Goal: Task Accomplishment & Management: Use online tool/utility

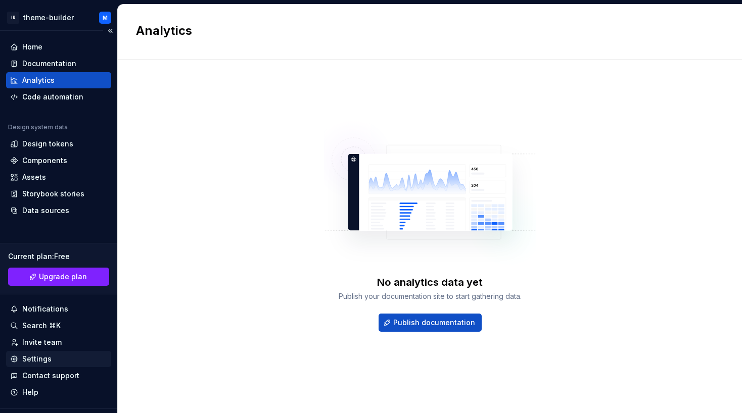
click at [45, 359] on div "Settings" at bounding box center [36, 359] width 29 height 10
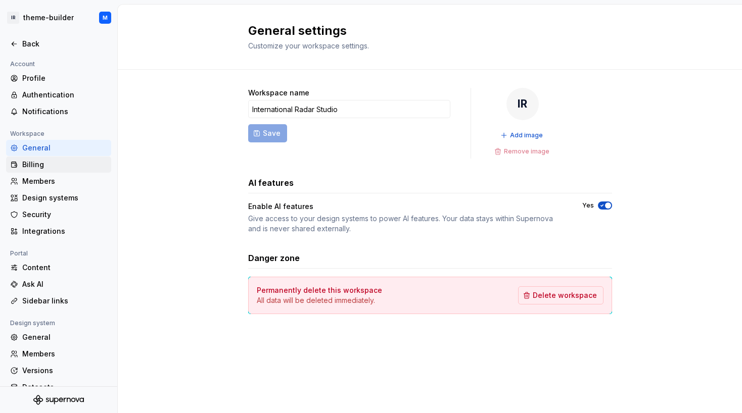
click at [45, 163] on div "Billing" at bounding box center [64, 165] width 85 height 10
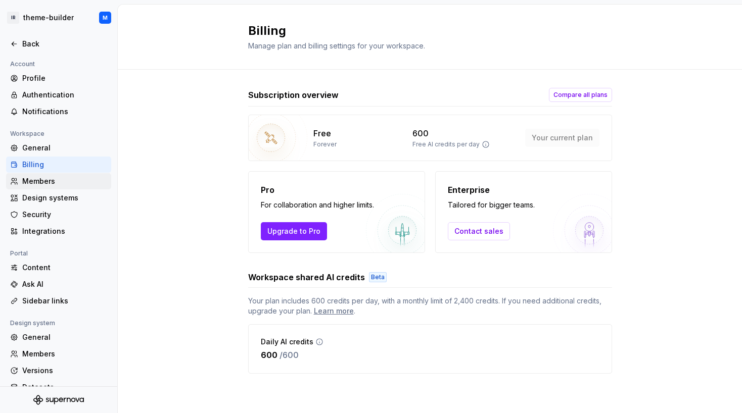
click at [40, 184] on div "Members" at bounding box center [64, 181] width 85 height 10
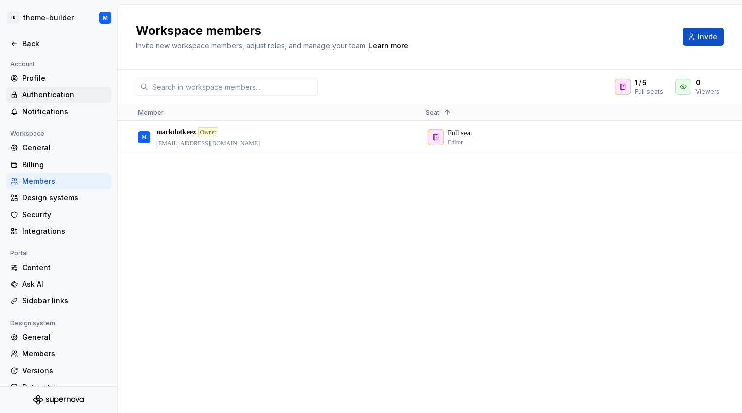
click at [55, 95] on div "Authentication" at bounding box center [64, 95] width 85 height 10
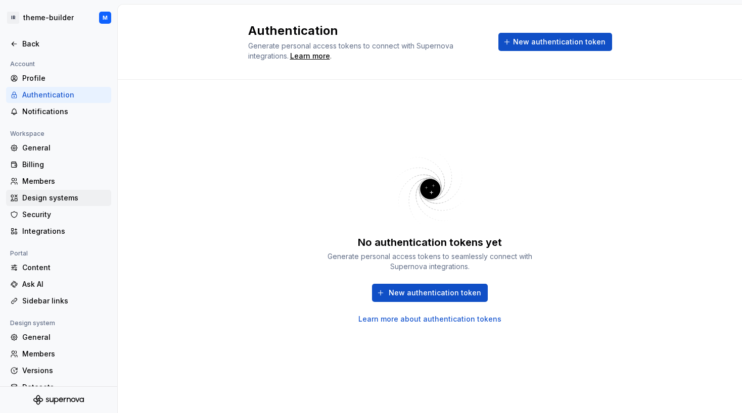
click at [47, 201] on div "Design systems" at bounding box center [64, 198] width 85 height 10
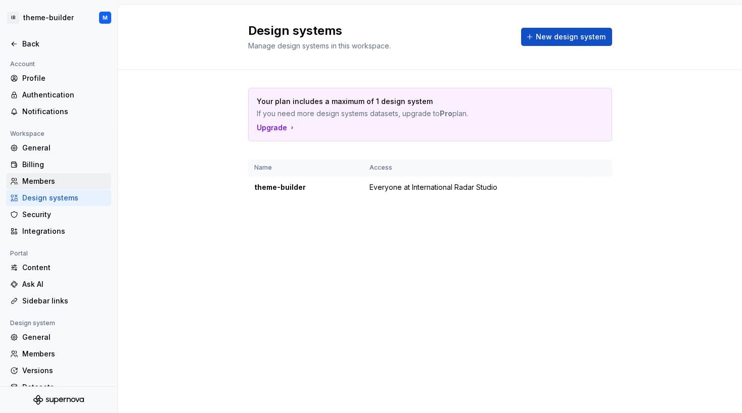
click at [45, 183] on div "Members" at bounding box center [64, 181] width 85 height 10
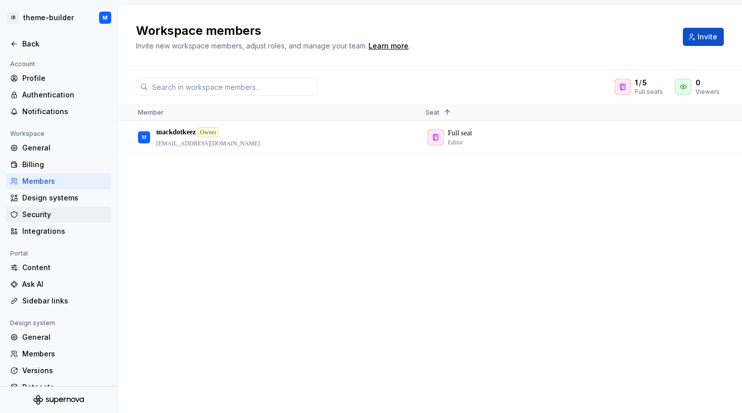
click at [42, 213] on div "Security" at bounding box center [64, 215] width 85 height 10
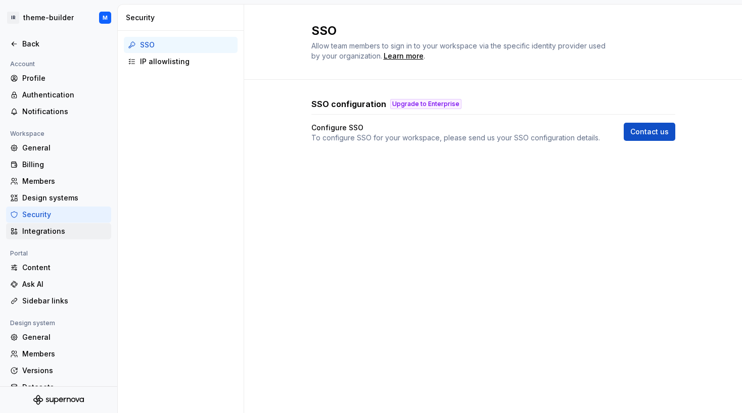
click at [51, 238] on div "Integrations" at bounding box center [58, 231] width 105 height 16
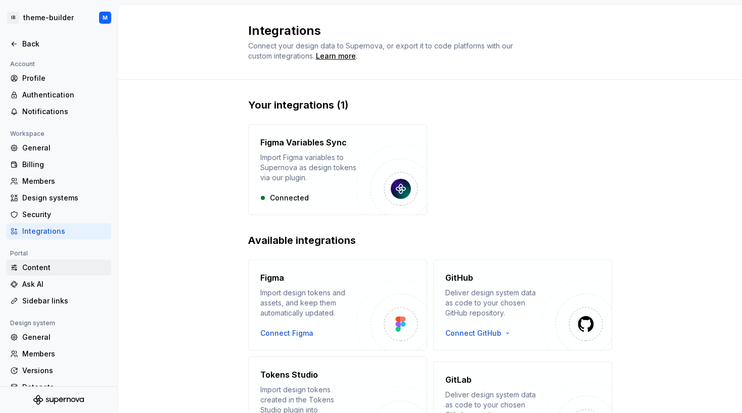
click at [43, 270] on div "Content" at bounding box center [64, 268] width 85 height 10
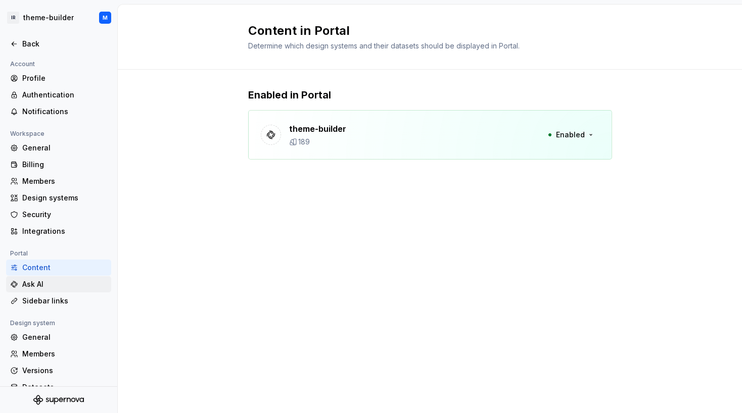
click at [46, 285] on div "Ask AI" at bounding box center [64, 284] width 85 height 10
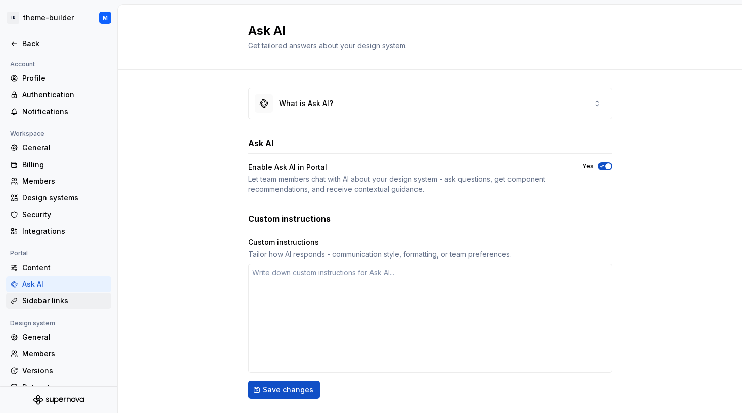
click at [54, 296] on div "Sidebar links" at bounding box center [64, 301] width 85 height 10
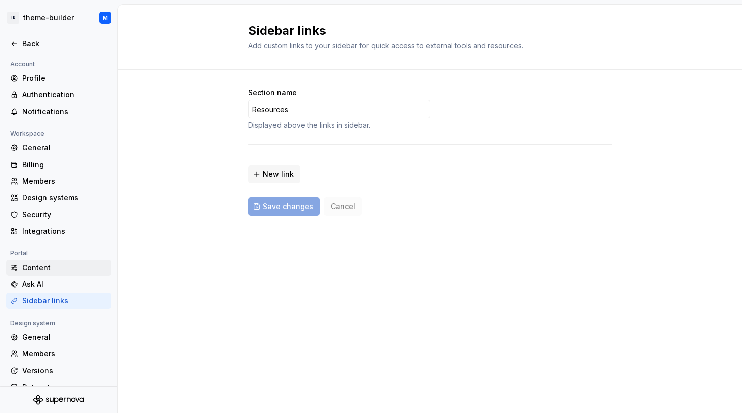
scroll to position [31, 0]
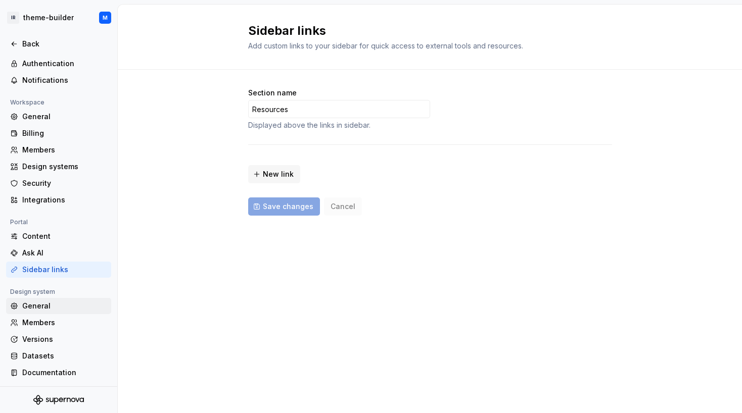
click at [45, 310] on div "General" at bounding box center [64, 306] width 85 height 10
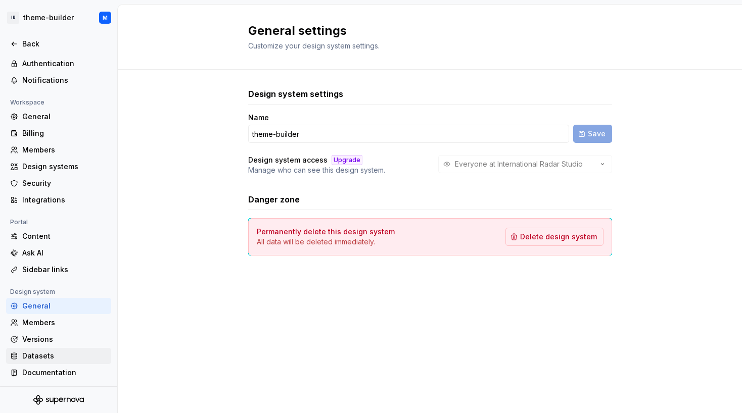
click at [52, 352] on div "Datasets" at bounding box center [64, 356] width 85 height 10
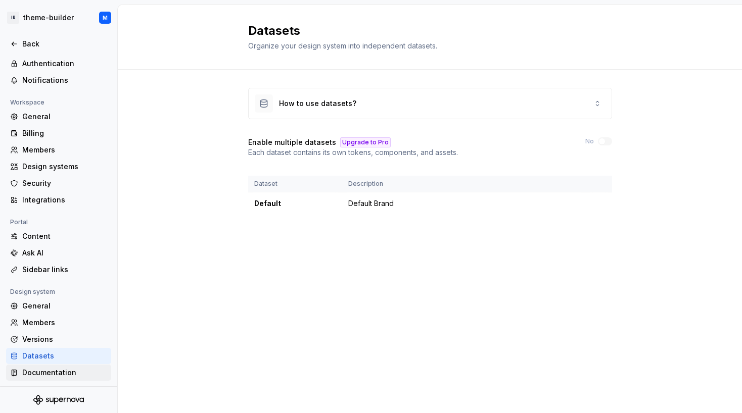
click at [57, 371] on div "Documentation" at bounding box center [64, 373] width 85 height 10
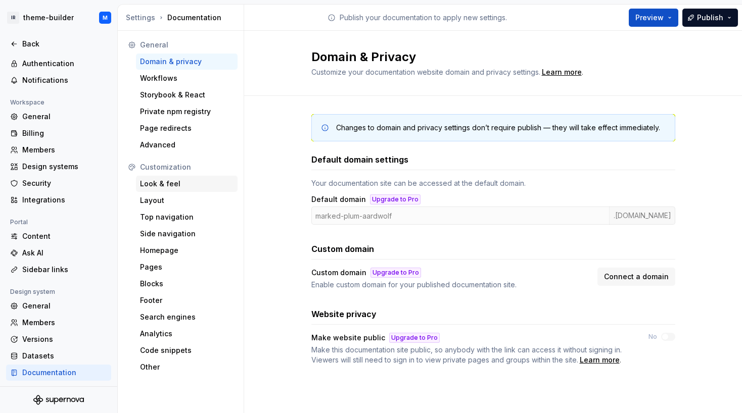
click at [161, 183] on div "Look & feel" at bounding box center [186, 184] width 93 height 10
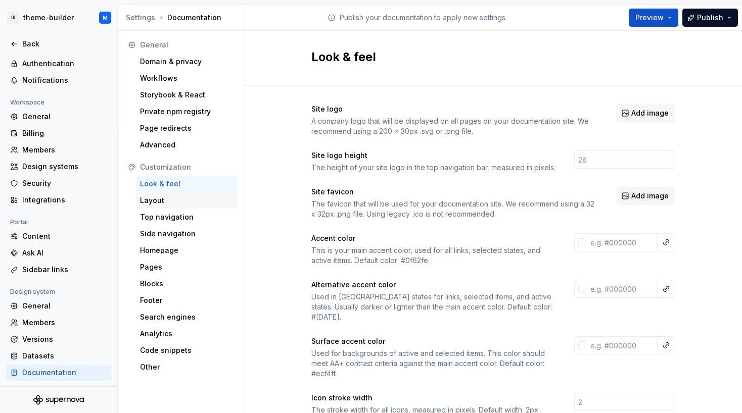
click at [156, 202] on div "Layout" at bounding box center [186, 201] width 93 height 10
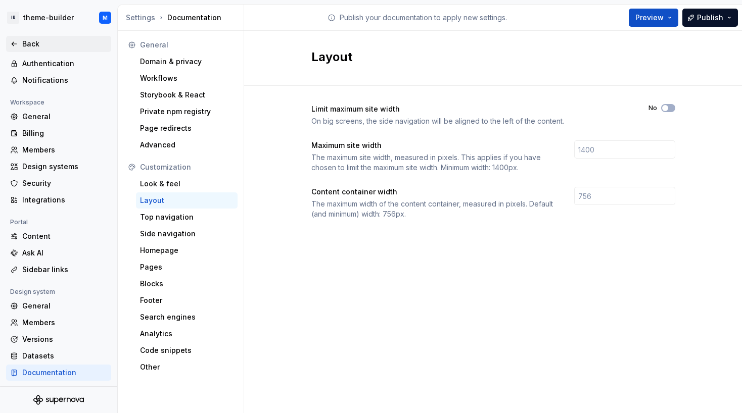
click at [27, 44] on div "Back" at bounding box center [64, 44] width 85 height 10
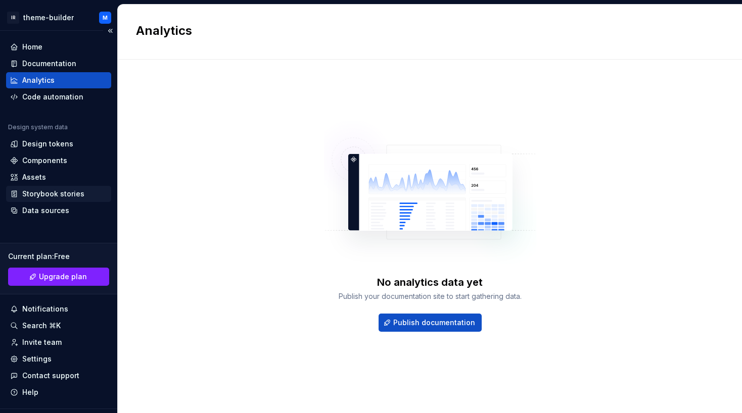
click at [61, 196] on div "Storybook stories" at bounding box center [53, 194] width 62 height 10
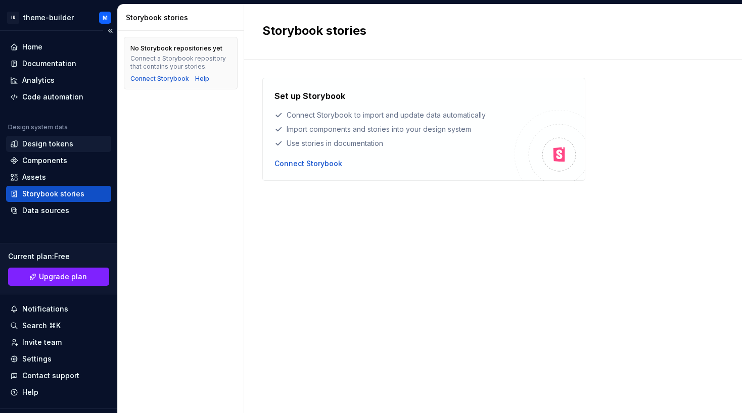
click at [53, 137] on div "Design tokens" at bounding box center [58, 144] width 105 height 16
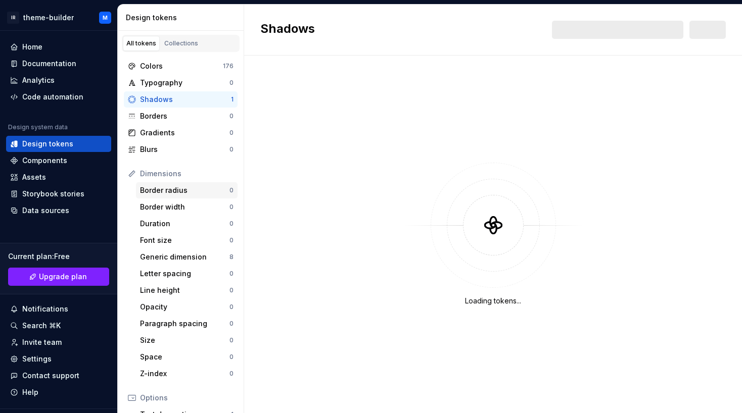
click at [156, 189] on div "Border radius" at bounding box center [184, 190] width 89 height 10
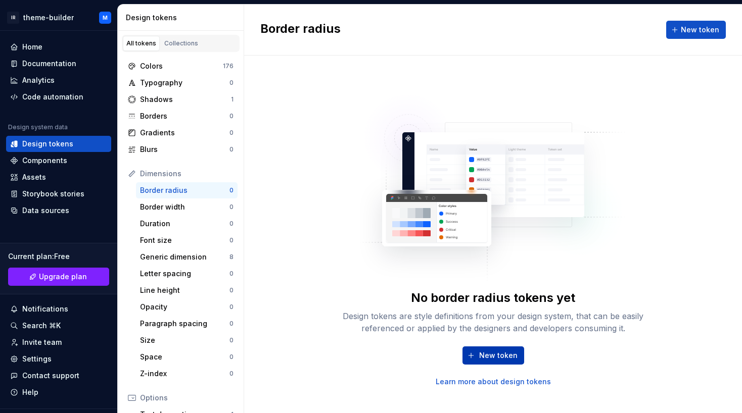
click at [502, 361] on span "New token" at bounding box center [498, 356] width 38 height 10
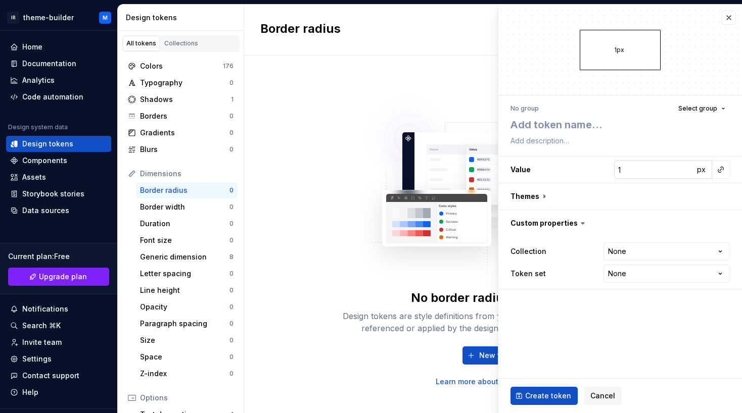
type textarea "*"
type input "1"
click at [684, 169] on input "1" at bounding box center [654, 170] width 80 height 18
type textarea "*"
type input "2"
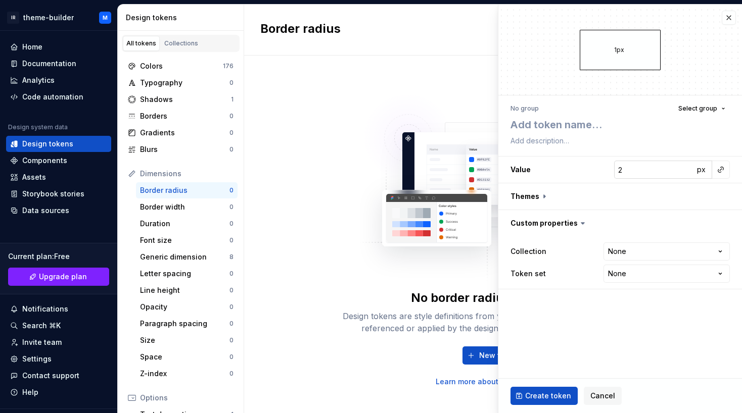
click at [684, 169] on input "2" at bounding box center [654, 170] width 80 height 18
type textarea "*"
type input "3"
type textarea "*"
type input "4"
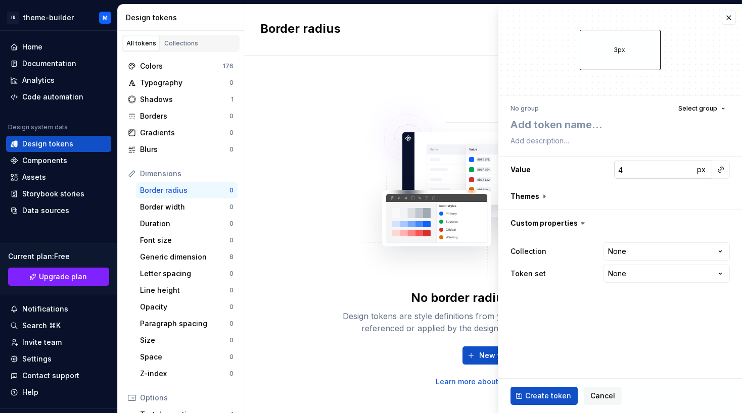
type textarea "*"
type input "5"
type textarea "*"
type input "6"
type textarea "*"
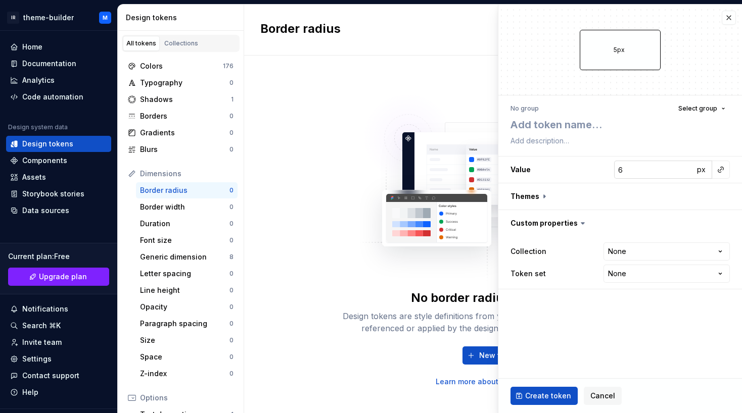
type input "7"
type textarea "*"
type input "8"
type textarea "*"
type input "9"
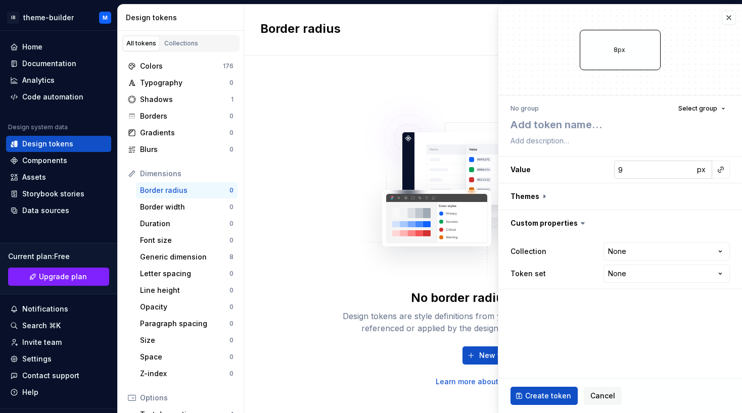
type textarea "*"
type input "10"
type textarea "*"
type input "11"
type textarea "*"
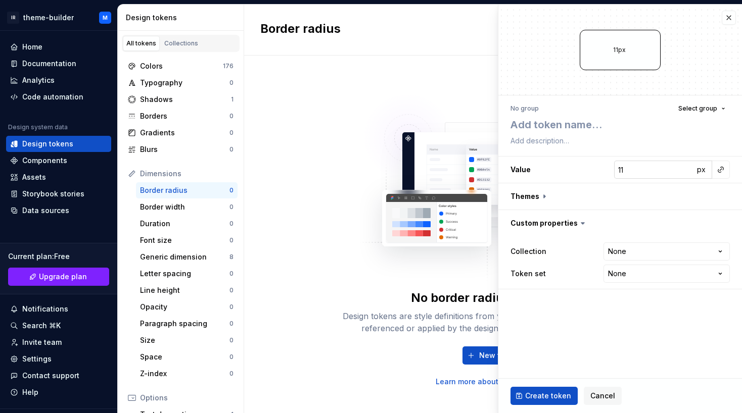
type input "12"
type textarea "*"
type input "13"
type textarea "*"
type input "14"
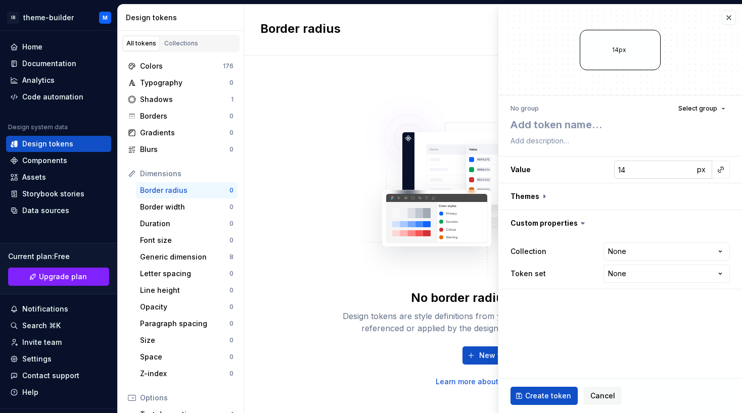
type textarea "*"
type input "15"
type textarea "*"
type input "16"
type textarea "*"
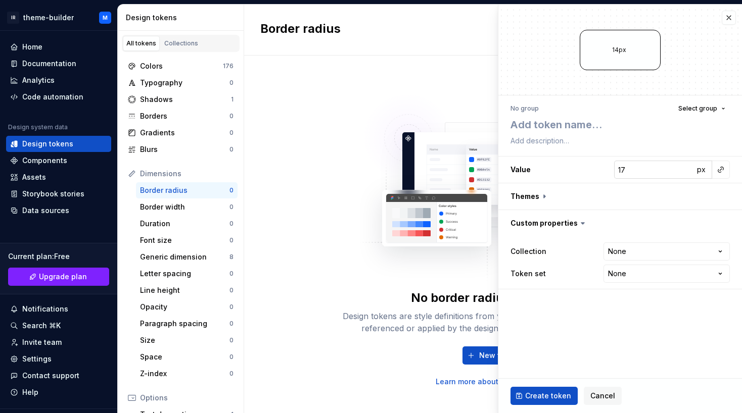
type input "17"
click at [684, 169] on input "17" at bounding box center [654, 170] width 80 height 18
type textarea "*"
type input "16"
click at [682, 170] on input "16" at bounding box center [654, 170] width 80 height 18
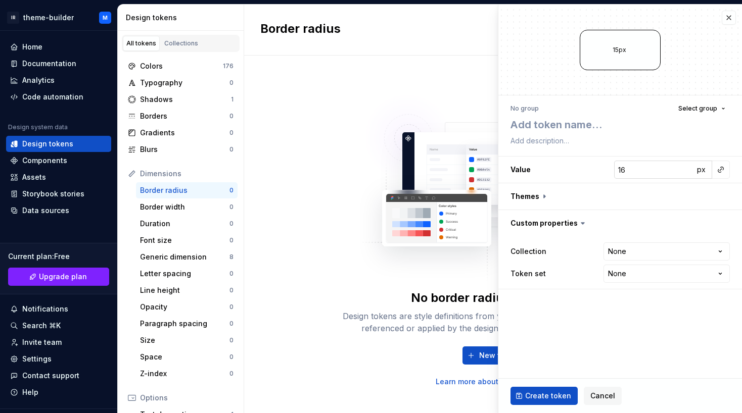
type textarea "*"
type input "15"
click at [682, 170] on input "15" at bounding box center [654, 170] width 80 height 18
type textarea "*"
type input "14"
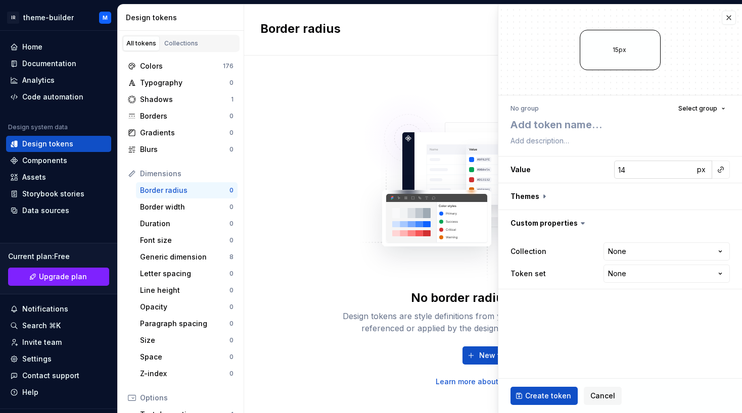
click at [682, 170] on input "14" at bounding box center [654, 170] width 80 height 18
type textarea "*"
type input "13"
click at [682, 170] on input "13" at bounding box center [654, 170] width 80 height 18
type textarea "*"
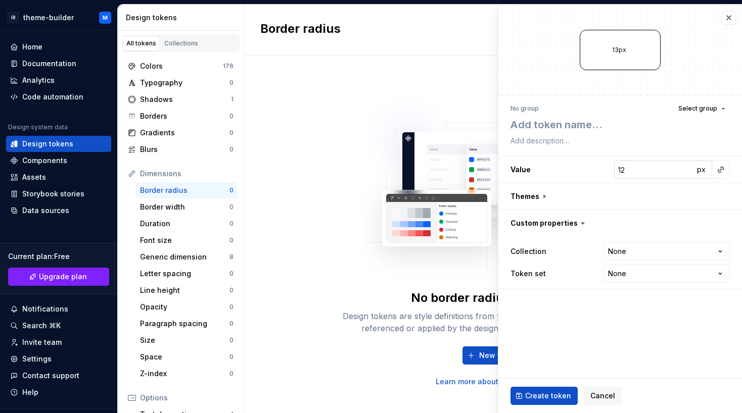
type input "12"
click at [682, 170] on input "12" at bounding box center [654, 170] width 80 height 18
type textarea "*"
type input "11"
click at [682, 170] on input "11" at bounding box center [654, 170] width 80 height 18
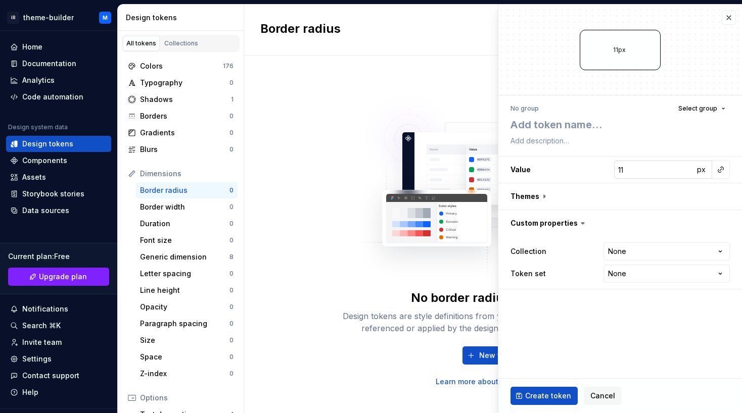
type textarea "*"
type input "10"
click at [682, 170] on input "10" at bounding box center [654, 170] width 80 height 18
type textarea "*"
type input "9"
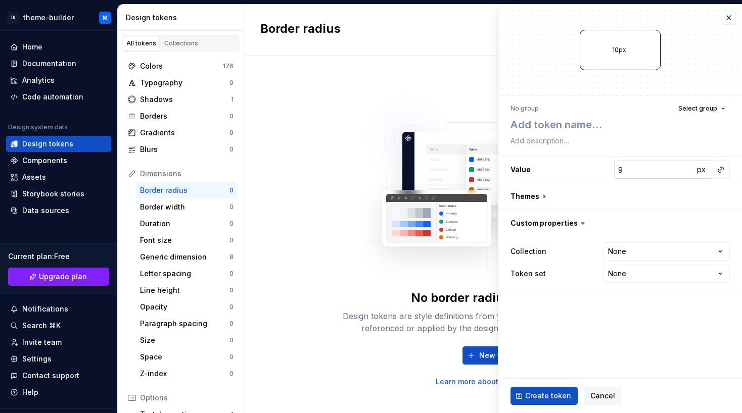
click at [682, 170] on input "9" at bounding box center [654, 170] width 80 height 18
type textarea "*"
type input "8"
click at [682, 170] on input "8" at bounding box center [654, 170] width 80 height 18
type textarea "*"
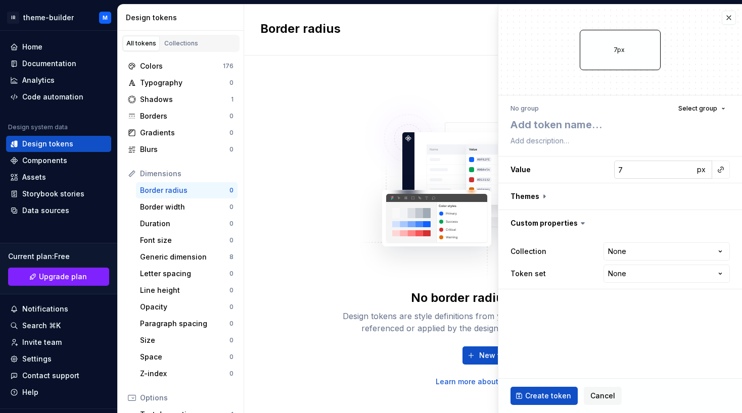
type input "7"
click at [682, 170] on input "7" at bounding box center [654, 170] width 80 height 18
type textarea "*"
type input "6"
click at [682, 170] on input "6" at bounding box center [654, 170] width 80 height 18
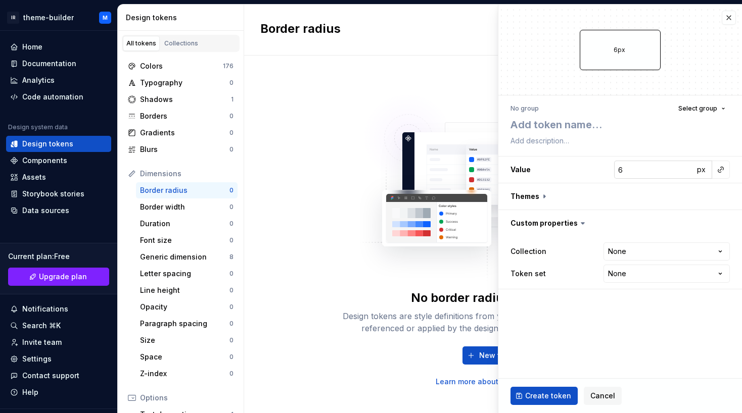
type textarea "*"
type input "5"
click at [682, 170] on input "5" at bounding box center [654, 170] width 80 height 18
type textarea "*"
type input "4"
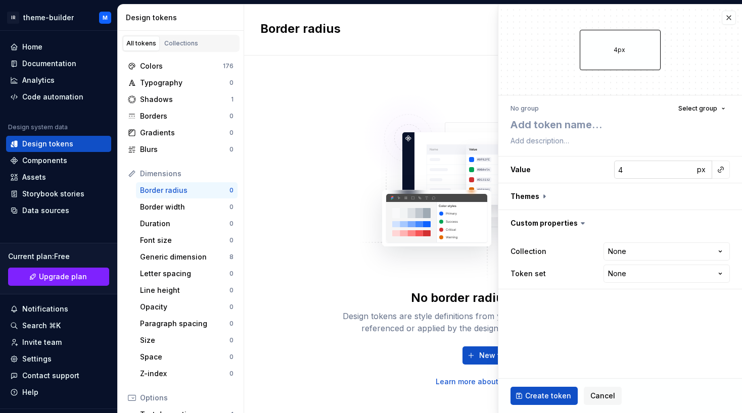
click at [682, 170] on input "4" at bounding box center [654, 170] width 80 height 18
click at [543, 121] on textarea at bounding box center [617, 125] width 219 height 18
type textarea "*"
type textarea "l"
type textarea "*"
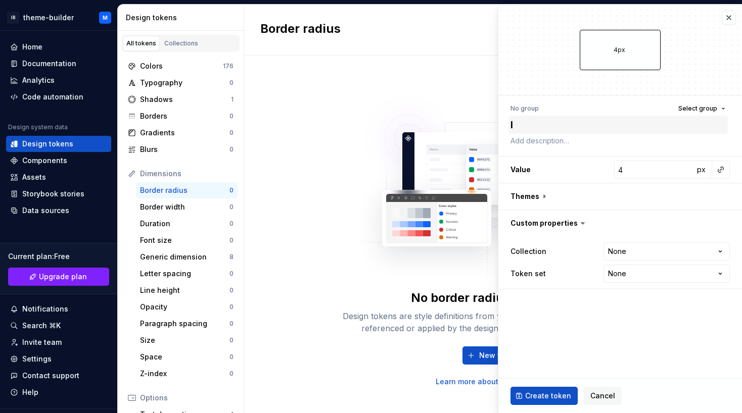
type textarea "lo"
type textarea "*"
type textarea "lov"
type textarea "*"
type textarea "love"
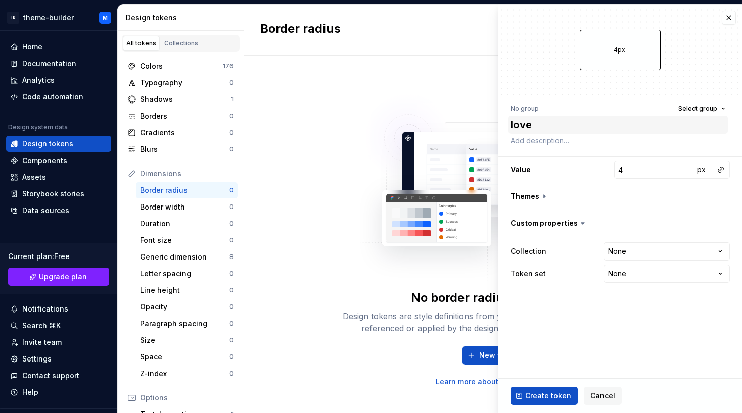
type textarea "*"
type textarea "love"
type textarea "*"
type textarea "love"
type textarea "*"
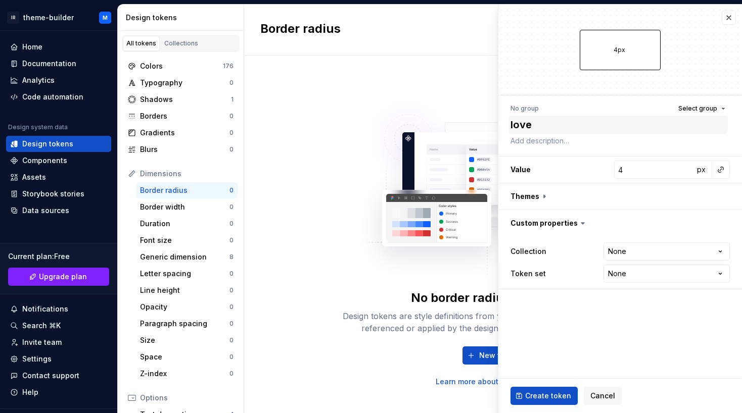
type textarea "love-"
type textarea "*"
type textarea "love"
type textarea "*"
type textarea "love"
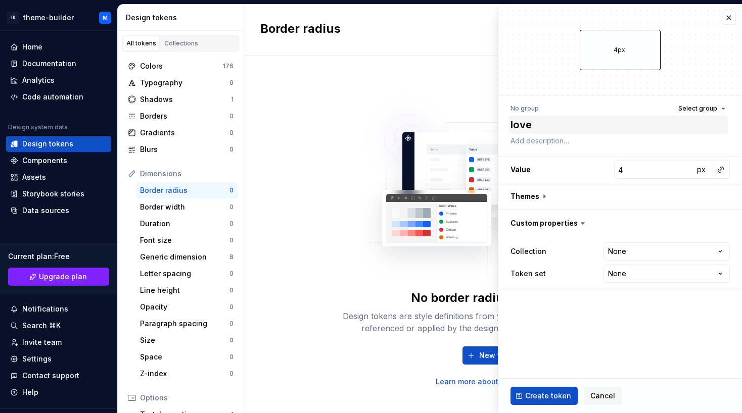
type textarea "*"
type textarea "love b"
type textarea "*"
type textarea "love [PERSON_NAME]"
type textarea "*"
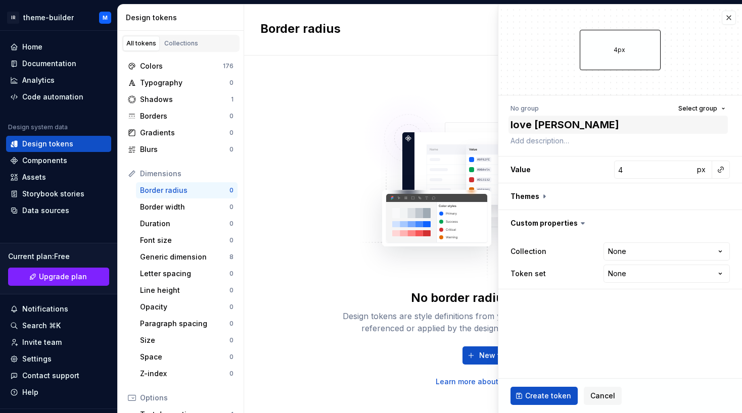
type textarea "love bor"
type textarea "*"
type textarea "love [PERSON_NAME]"
type textarea "*"
type textarea "love border"
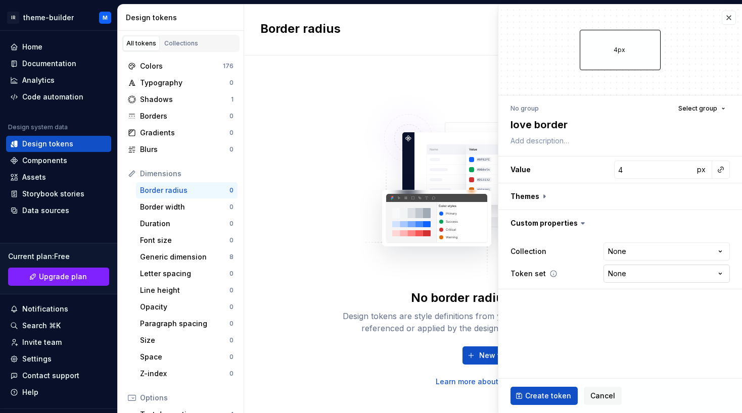
click at [642, 272] on html "IR theme-builder M Home Documentation Analytics Code automation Design system d…" at bounding box center [371, 206] width 742 height 413
select select "**********"
click at [621, 253] on html "IR theme-builder M Home Documentation Analytics Code automation Design system d…" at bounding box center [371, 206] width 742 height 413
click at [567, 264] on html "IR theme-builder M Home Documentation Analytics Code automation Design system d…" at bounding box center [371, 206] width 742 height 413
click at [526, 199] on button "button" at bounding box center [620, 196] width 244 height 26
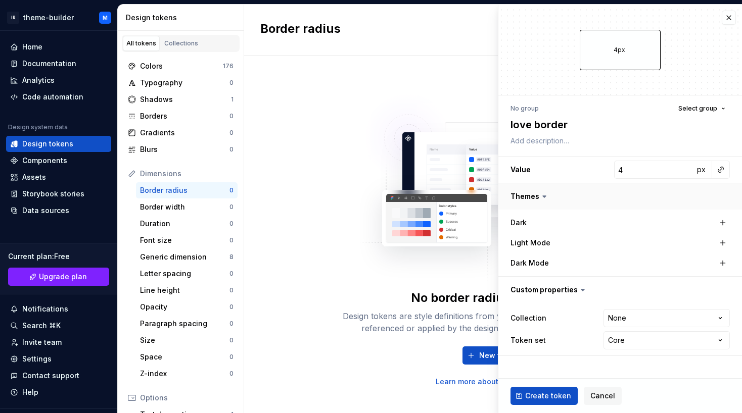
click at [529, 196] on button "button" at bounding box center [620, 196] width 244 height 26
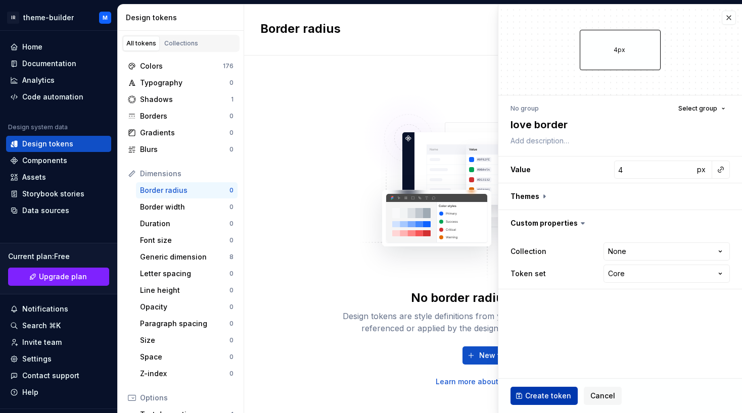
click at [557, 393] on span "Create token" at bounding box center [548, 396] width 46 height 10
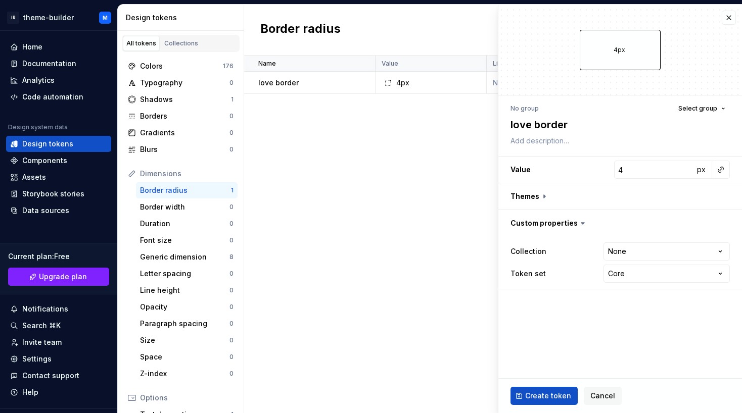
type textarea "*"
type input "0"
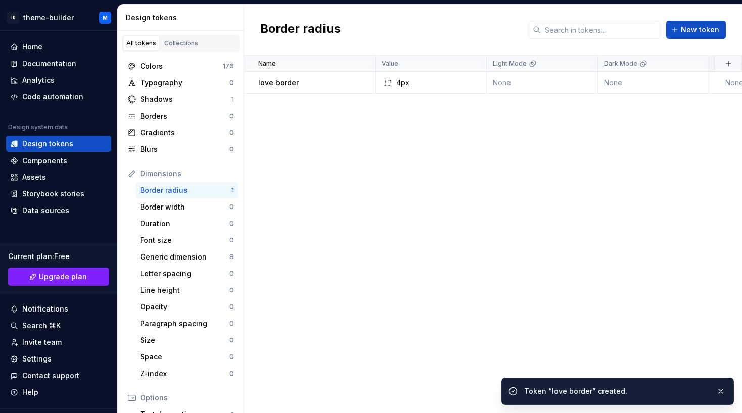
click at [726, 17] on div "Border radius New token" at bounding box center [493, 30] width 498 height 51
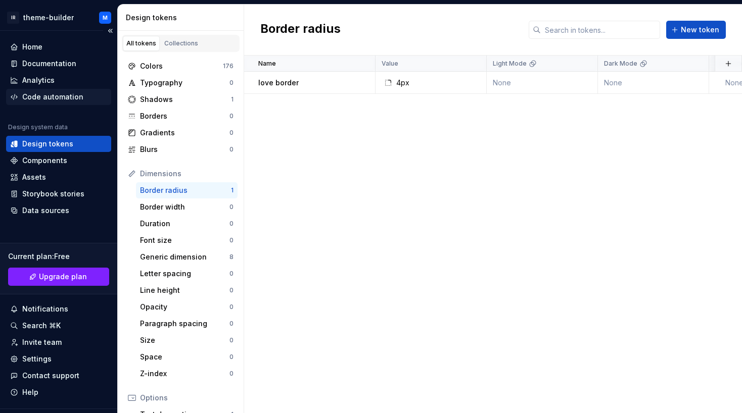
click at [51, 95] on div "Code automation" at bounding box center [52, 97] width 61 height 10
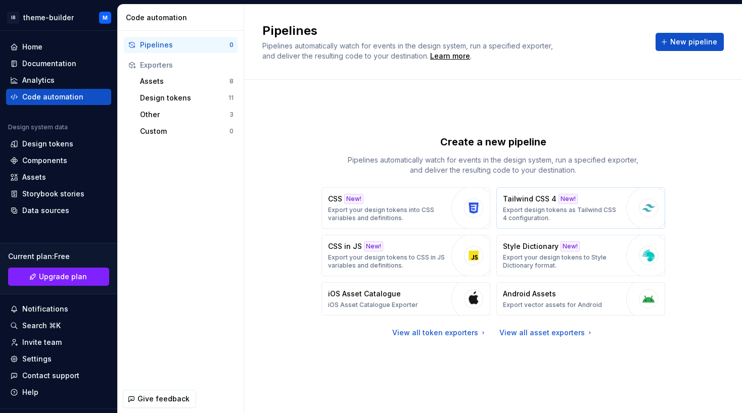
click at [528, 219] on p "Export design tokens as Tailwind CSS 4 configuration." at bounding box center [562, 214] width 118 height 16
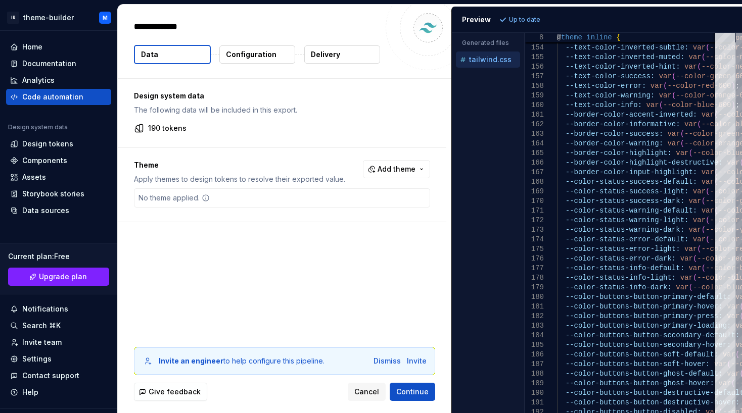
click at [401, 119] on div "Design system data The following data will be included in this export. 190 toke…" at bounding box center [282, 113] width 328 height 69
click at [58, 94] on div "Code automation" at bounding box center [52, 97] width 61 height 10
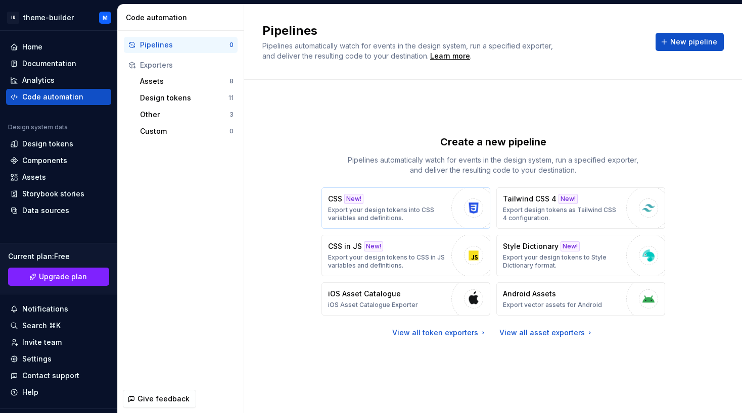
click at [402, 209] on p "Export your design tokens into CSS variables and definitions." at bounding box center [387, 214] width 118 height 16
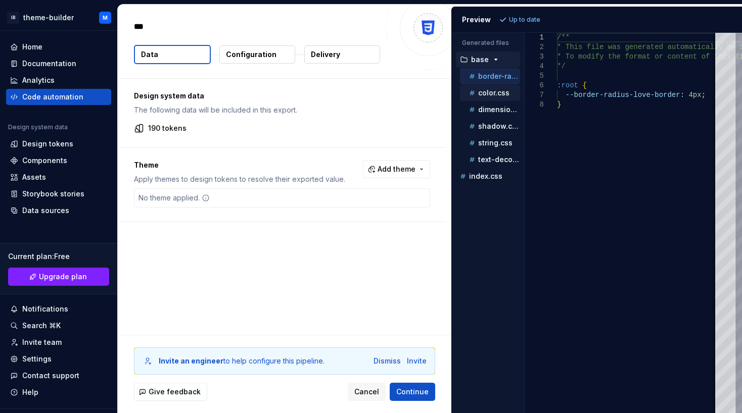
click at [496, 92] on p "color.css" at bounding box center [493, 93] width 31 height 8
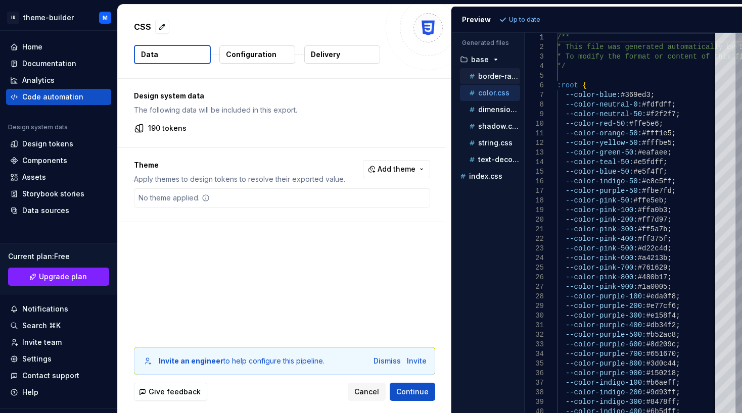
click at [486, 76] on p "border-radius.css" at bounding box center [499, 76] width 42 height 8
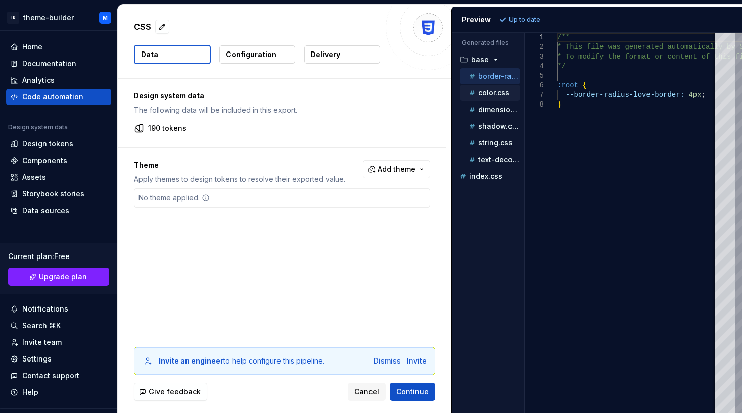
click at [489, 90] on p "color.css" at bounding box center [493, 93] width 31 height 8
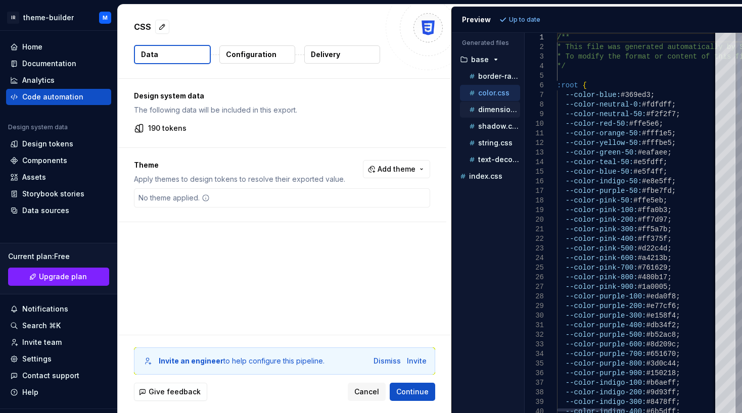
click at [497, 108] on p "dimension.css" at bounding box center [499, 110] width 42 height 8
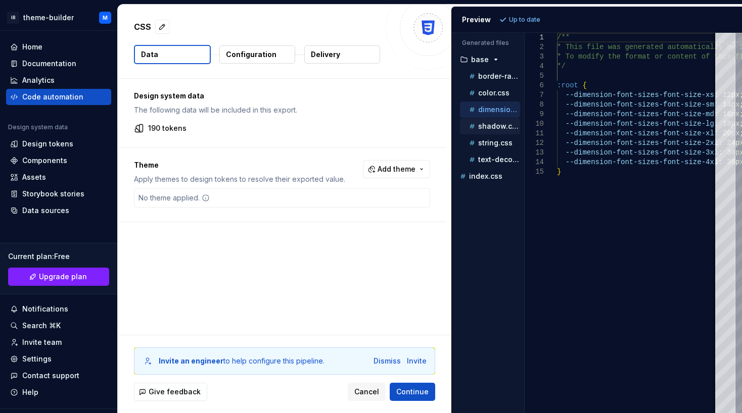
click at [501, 123] on p "shadow.css" at bounding box center [499, 126] width 42 height 8
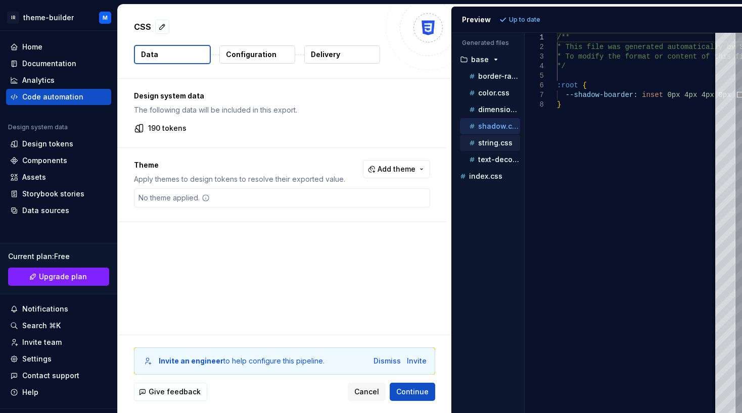
click at [496, 141] on p "string.css" at bounding box center [495, 143] width 34 height 8
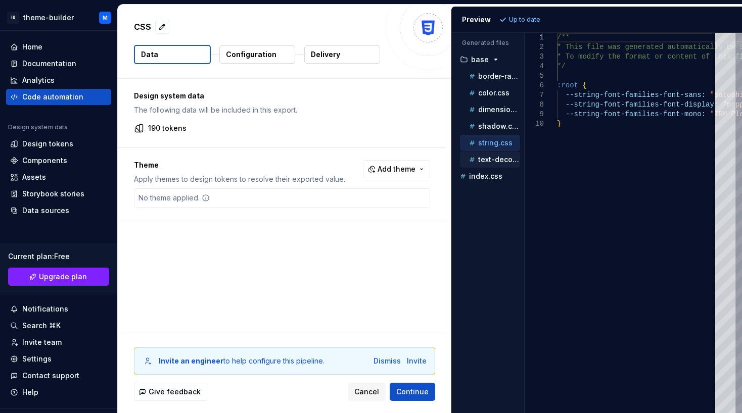
click at [495, 155] on div "text-decoration.css" at bounding box center [493, 160] width 53 height 10
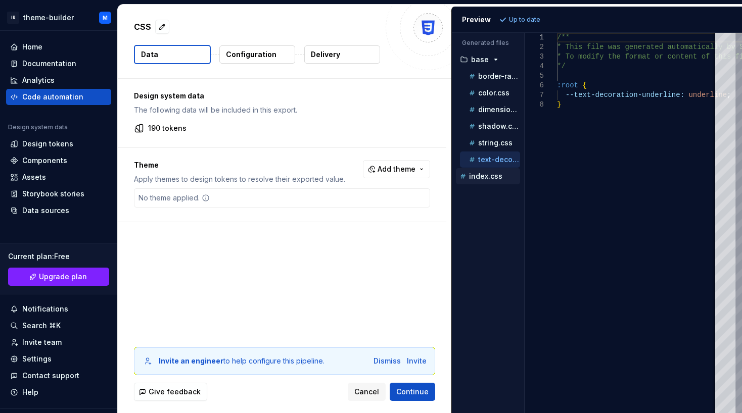
click at [479, 174] on p "index.css" at bounding box center [485, 176] width 33 height 8
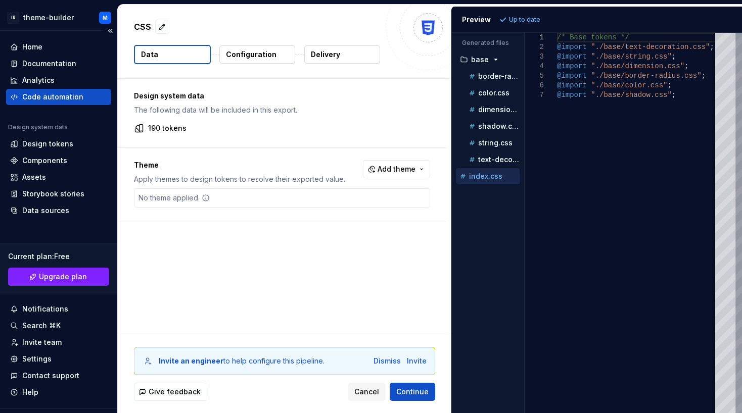
click at [62, 97] on div "Code automation" at bounding box center [52, 97] width 61 height 10
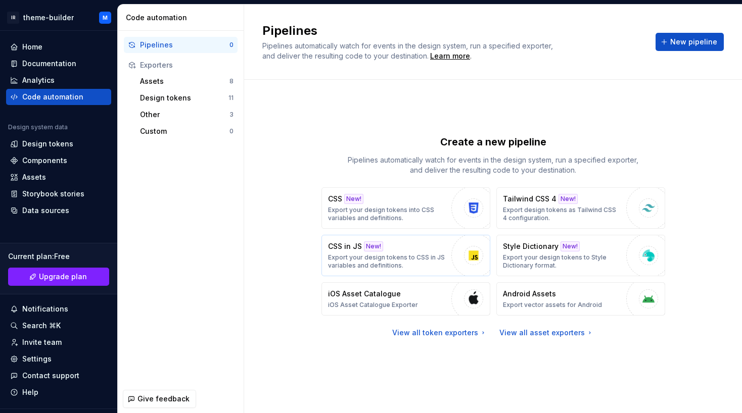
click at [410, 260] on p "Export your design tokens to CSS in JS variables and definitions." at bounding box center [387, 262] width 118 height 16
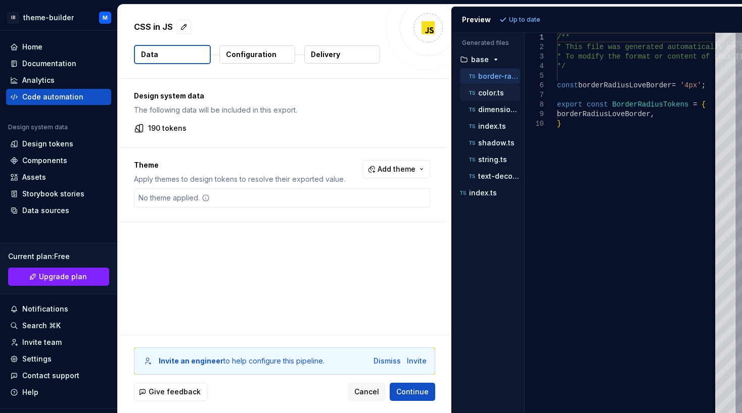
click at [488, 94] on p "color.ts" at bounding box center [491, 93] width 26 height 8
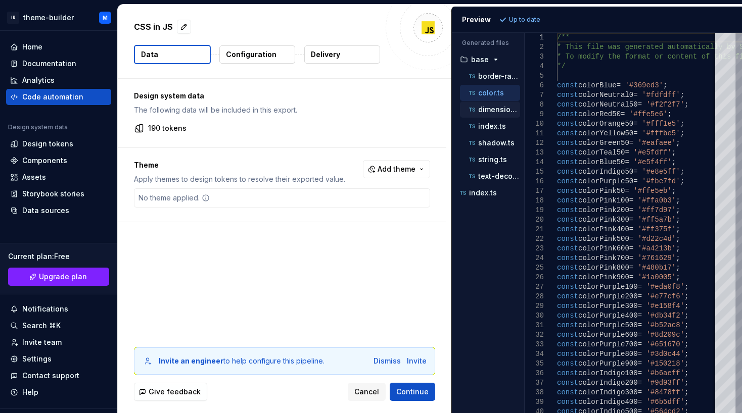
click at [494, 105] on div "dimension.ts" at bounding box center [493, 110] width 53 height 10
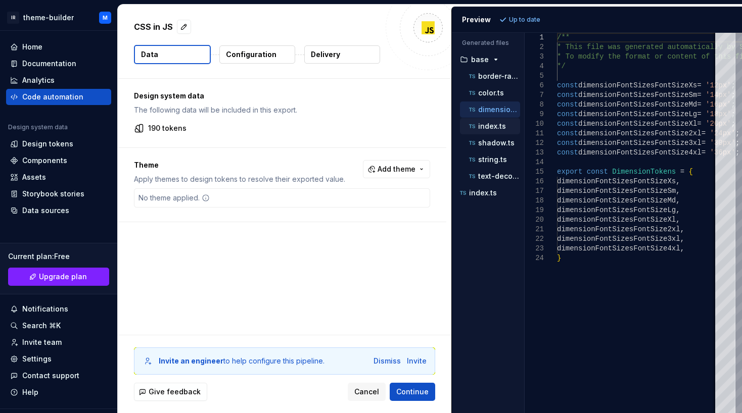
click at [494, 124] on p "index.ts" at bounding box center [492, 126] width 28 height 8
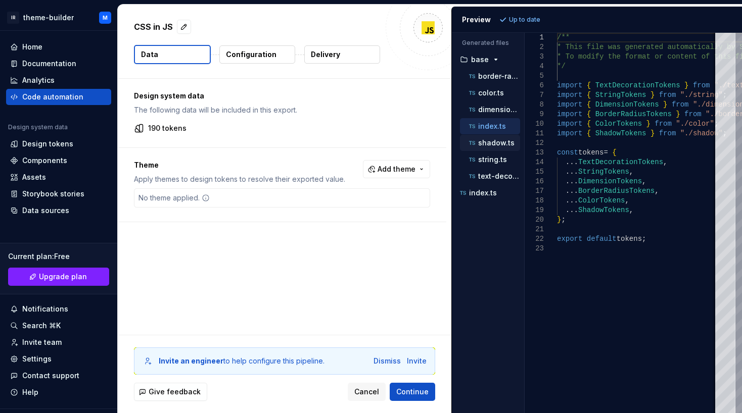
click at [493, 139] on p "shadow.ts" at bounding box center [496, 143] width 36 height 8
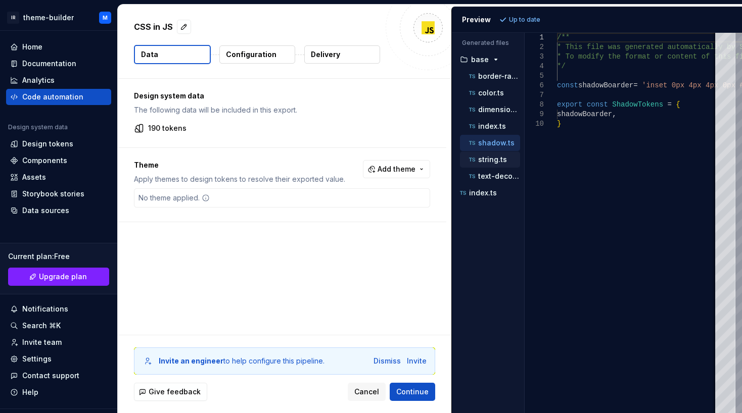
click at [490, 157] on p "string.ts" at bounding box center [492, 160] width 29 height 8
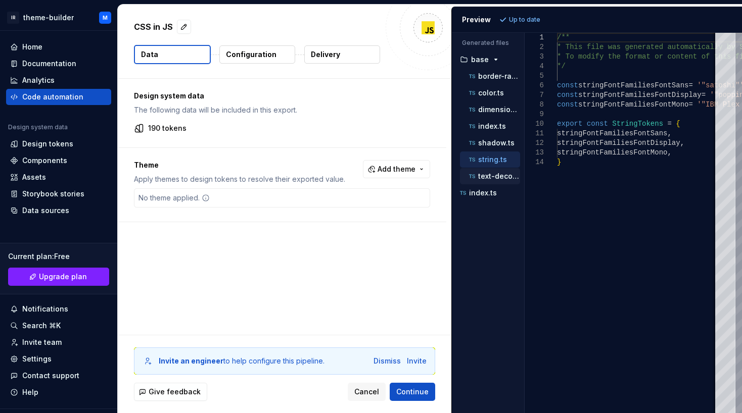
click at [492, 172] on p "text-decoration.ts" at bounding box center [499, 176] width 42 height 8
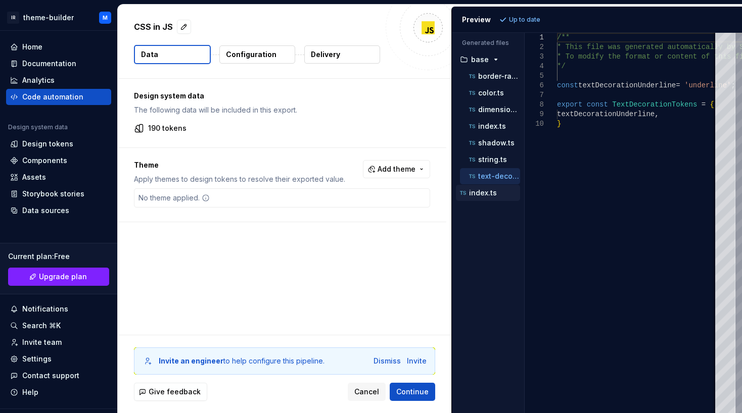
click at [486, 189] on p "index.ts" at bounding box center [483, 193] width 28 height 8
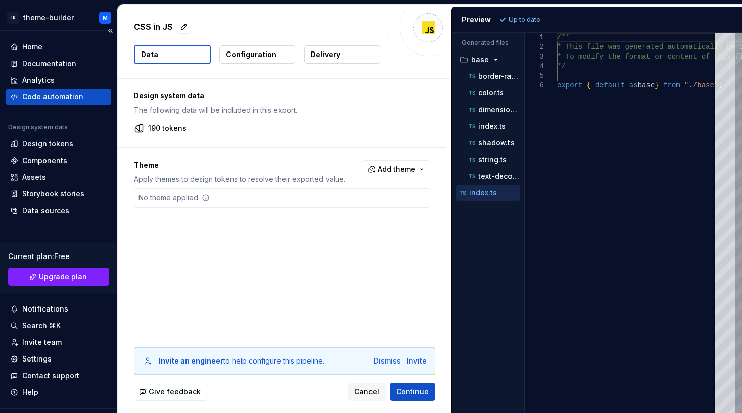
click at [74, 95] on div "Code automation" at bounding box center [52, 97] width 61 height 10
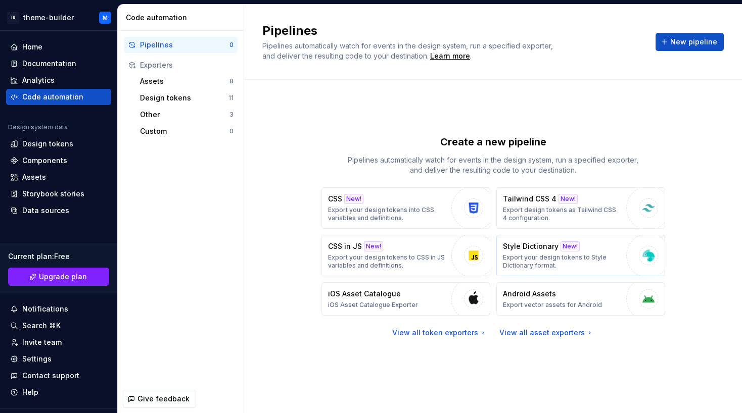
click at [542, 256] on p "Export your design tokens to Style Dictionary format." at bounding box center [562, 262] width 118 height 16
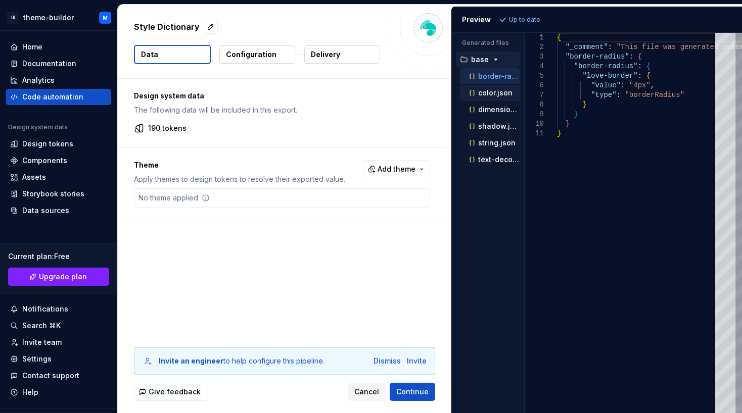
click at [489, 85] on div "color.json" at bounding box center [490, 93] width 60 height 16
click at [493, 92] on p "color.json" at bounding box center [495, 93] width 34 height 8
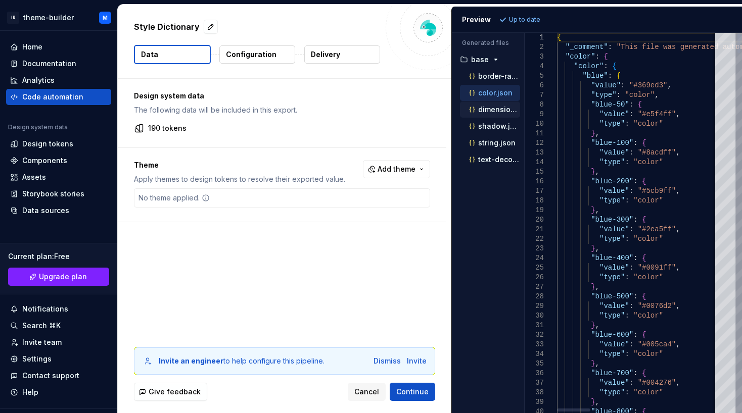
click at [496, 108] on p "dimension.json" at bounding box center [499, 110] width 42 height 8
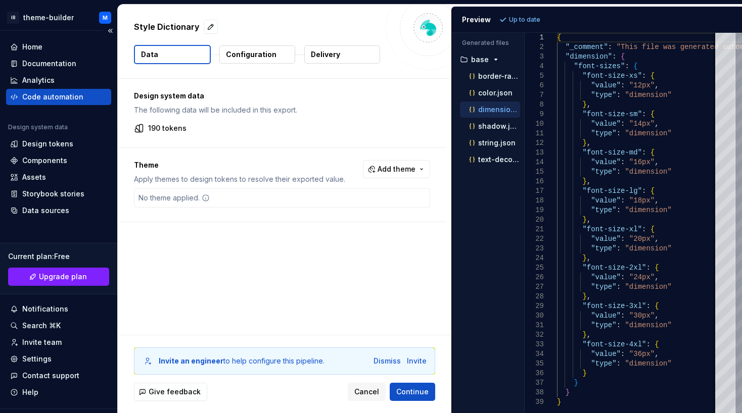
click at [62, 97] on div "Code automation" at bounding box center [52, 97] width 61 height 10
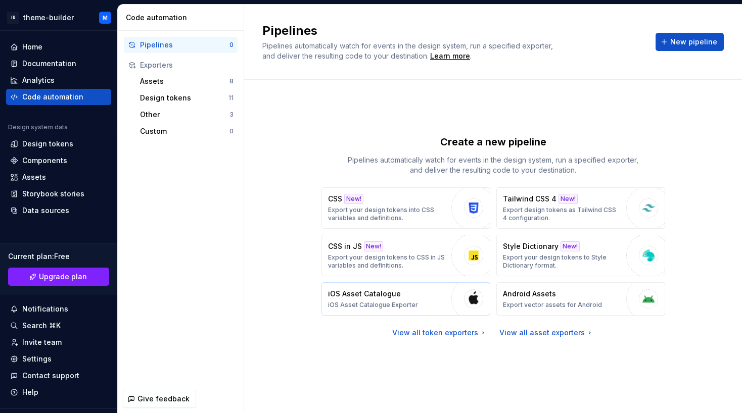
click at [415, 304] on button "iOS Asset Catalogue iOS Asset Catalogue Exporter" at bounding box center [405, 298] width 169 height 33
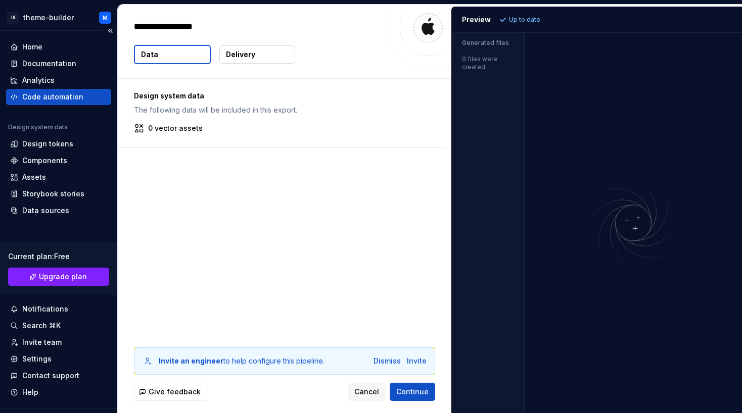
click at [45, 96] on div "Code automation" at bounding box center [52, 97] width 61 height 10
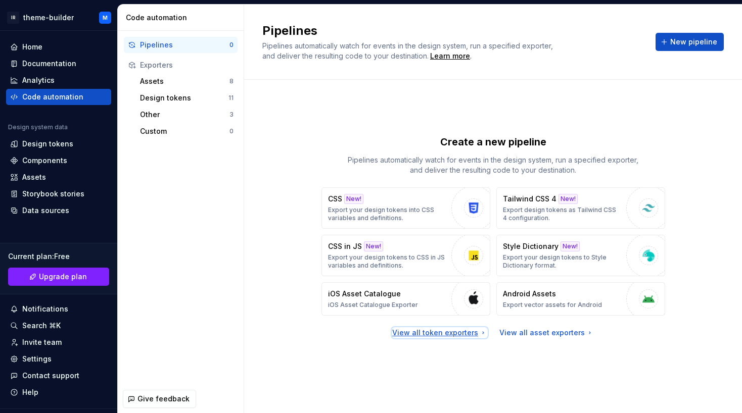
click at [444, 333] on div "View all token exporters" at bounding box center [439, 333] width 95 height 10
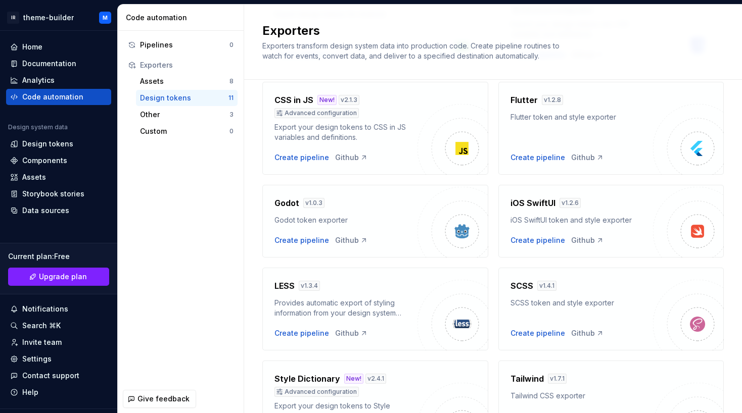
scroll to position [141, 0]
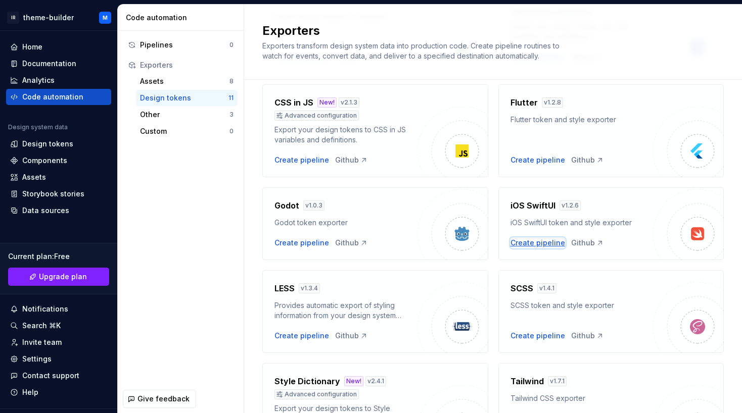
click at [546, 242] on div "Create pipeline" at bounding box center [537, 243] width 55 height 10
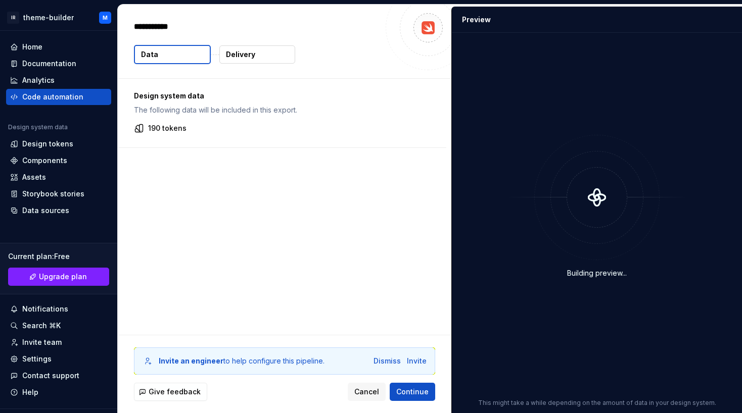
type textarea "*"
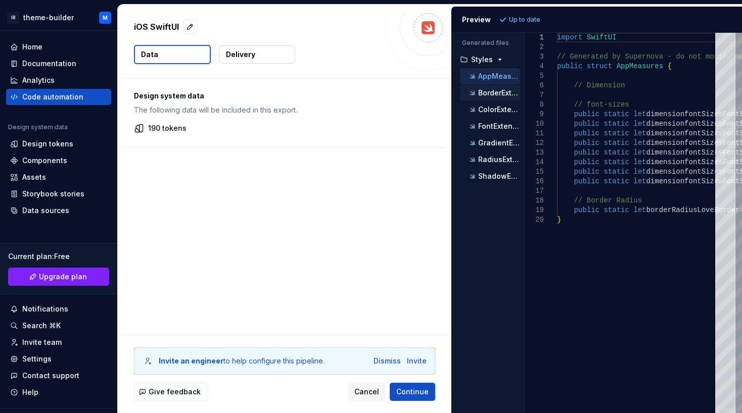
click at [488, 92] on p "BorderExtension.swift" at bounding box center [499, 93] width 42 height 8
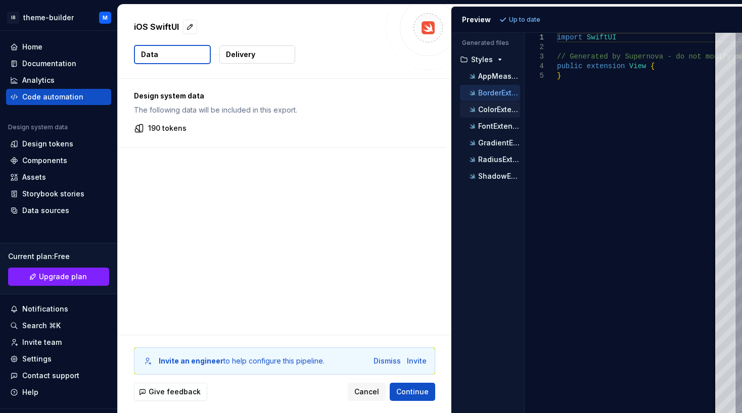
click at [497, 113] on div "ColorExtension.swift" at bounding box center [493, 110] width 53 height 10
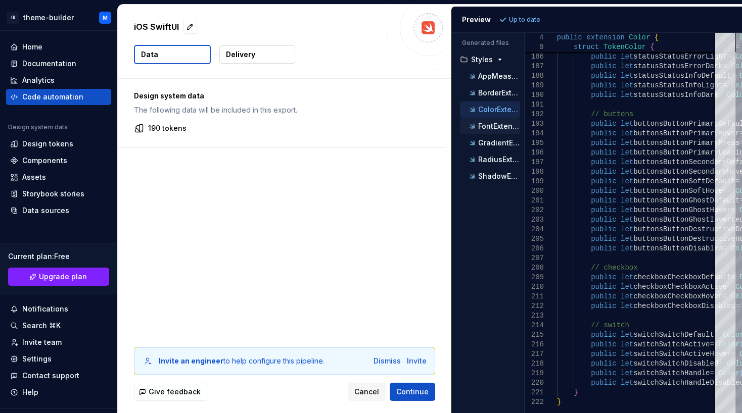
click at [498, 126] on p "FontExtension.swift" at bounding box center [499, 126] width 42 height 8
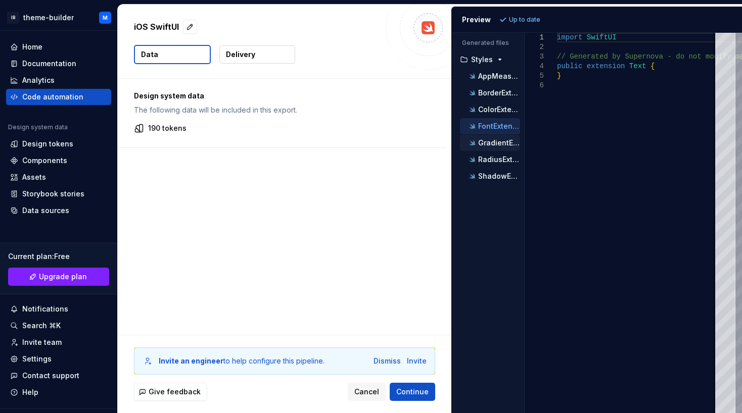
click at [502, 142] on p "GradientExtension.swift" at bounding box center [499, 143] width 42 height 8
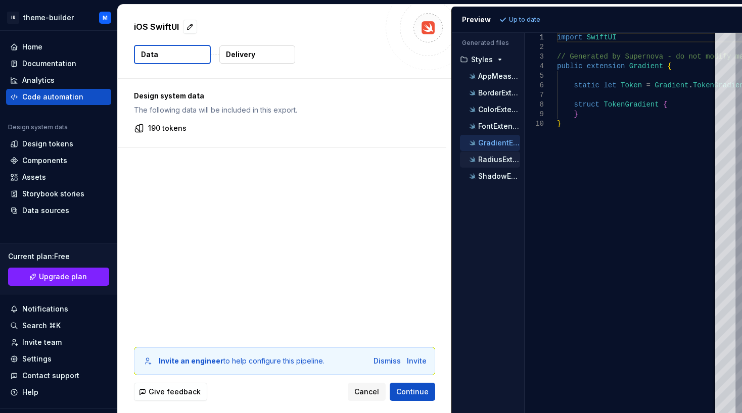
click at [492, 160] on p "RadiusExtension.swift" at bounding box center [499, 160] width 42 height 8
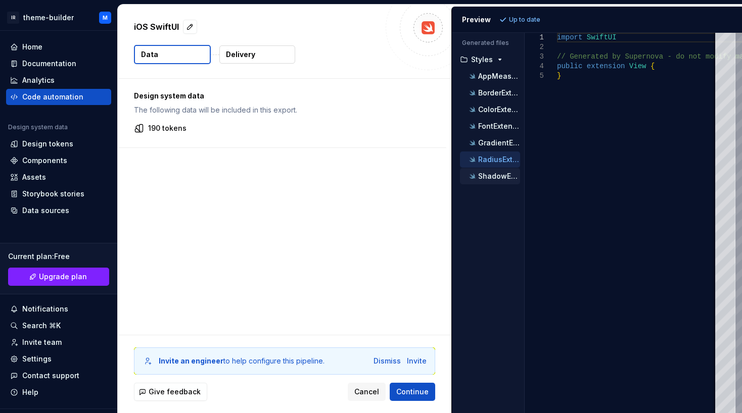
click at [497, 178] on p "ShadowExtension.swift" at bounding box center [499, 176] width 42 height 8
